Goal: Information Seeking & Learning: Find specific page/section

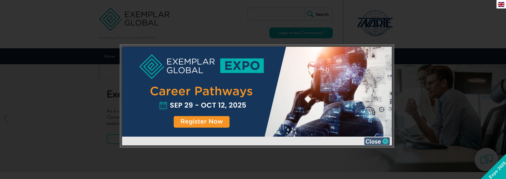
click at [376, 139] on img at bounding box center [377, 142] width 26 height 8
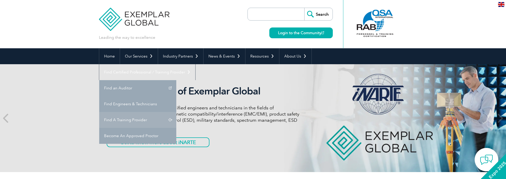
click at [176, 112] on link "Find A Training Provider" at bounding box center [137, 120] width 77 height 16
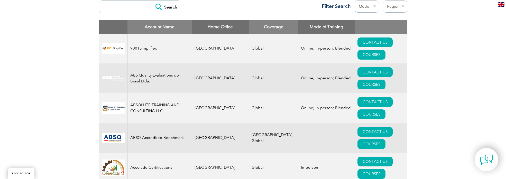
scroll to position [154, 0]
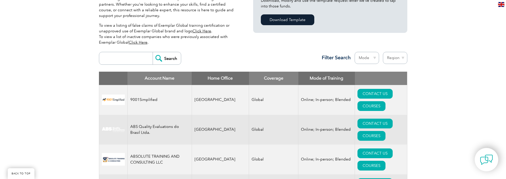
click at [135, 62] on input "search" at bounding box center [127, 58] width 51 height 12
click at [153, 52] on input "Search" at bounding box center [167, 58] width 28 height 12
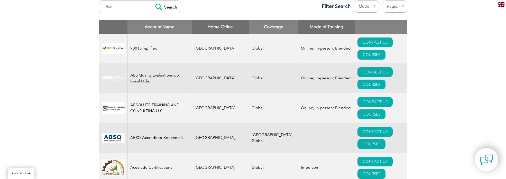
scroll to position [180, 0]
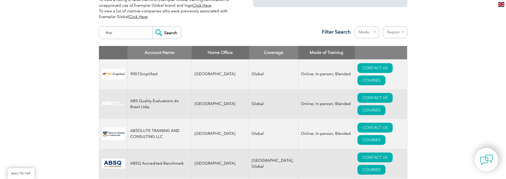
drag, startPoint x: 132, startPoint y: 33, endPoint x: 86, endPoint y: 31, distance: 45.8
type input "secur"
click at [153, 26] on input "Search" at bounding box center [167, 32] width 28 height 12
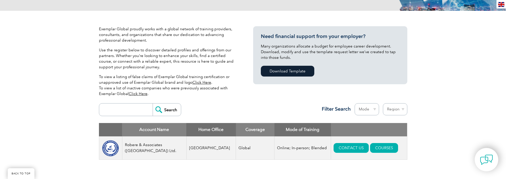
scroll to position [154, 0]
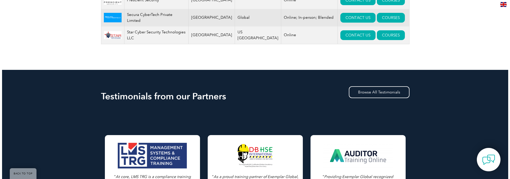
scroll to position [231, 0]
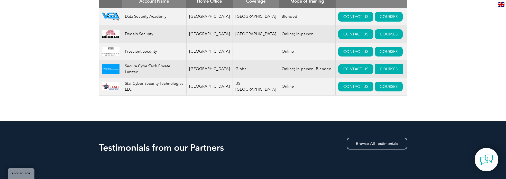
click at [380, 66] on link "COURSES" at bounding box center [389, 69] width 28 height 10
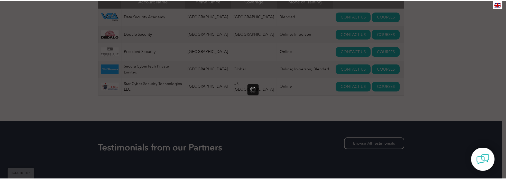
scroll to position [0, 0]
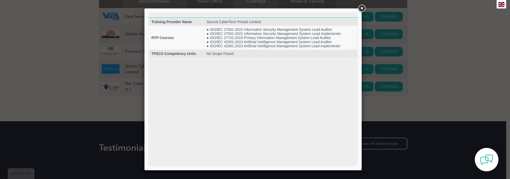
click at [363, 9] on link at bounding box center [361, 8] width 9 height 9
